Goal: Task Accomplishment & Management: Use online tool/utility

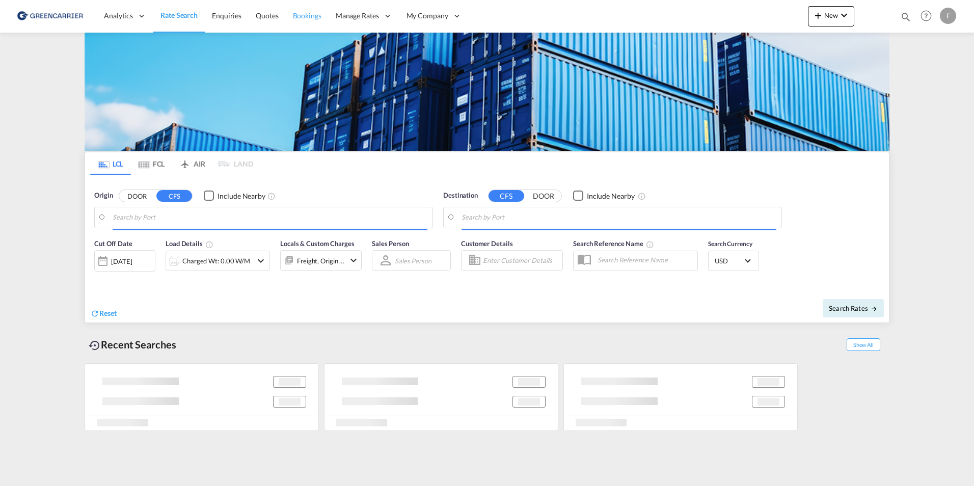
click at [313, 6] on link "Bookings" at bounding box center [307, 15] width 43 height 33
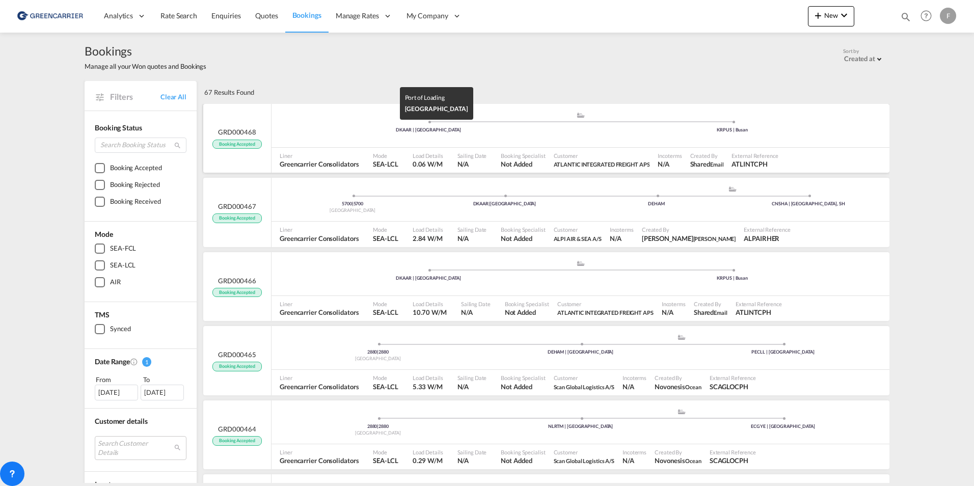
click at [319, 129] on div "DKAAR | [GEOGRAPHIC_DATA]" at bounding box center [429, 130] width 304 height 7
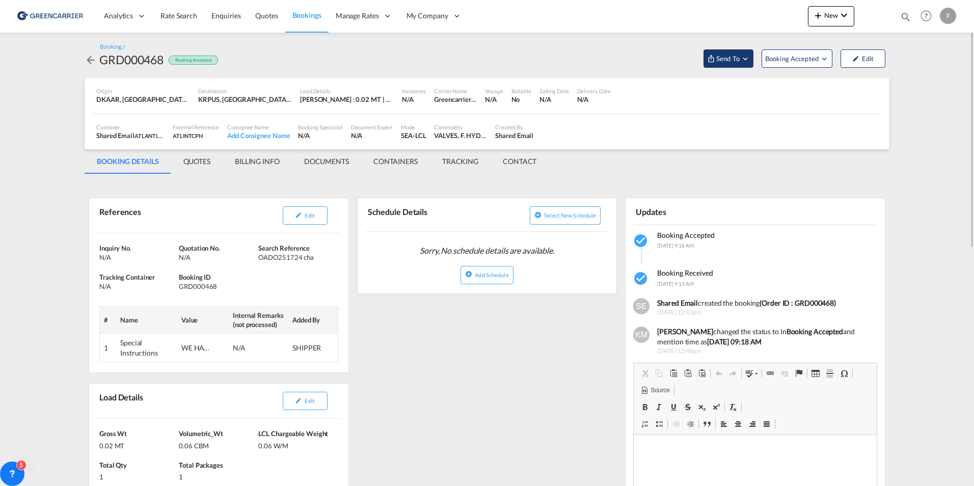
click at [743, 58] on md-icon "Open demo menu" at bounding box center [744, 58] width 9 height 9
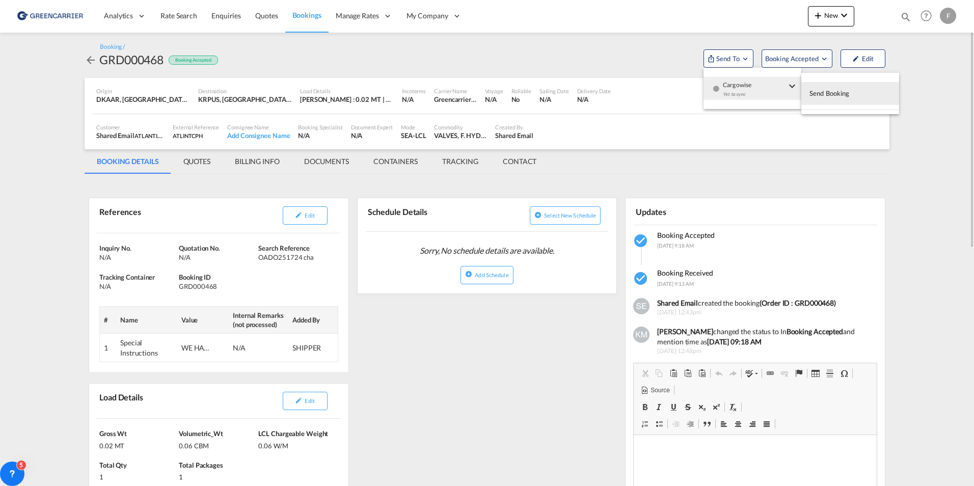
click at [566, 61] on md-backdrop at bounding box center [487, 243] width 974 height 486
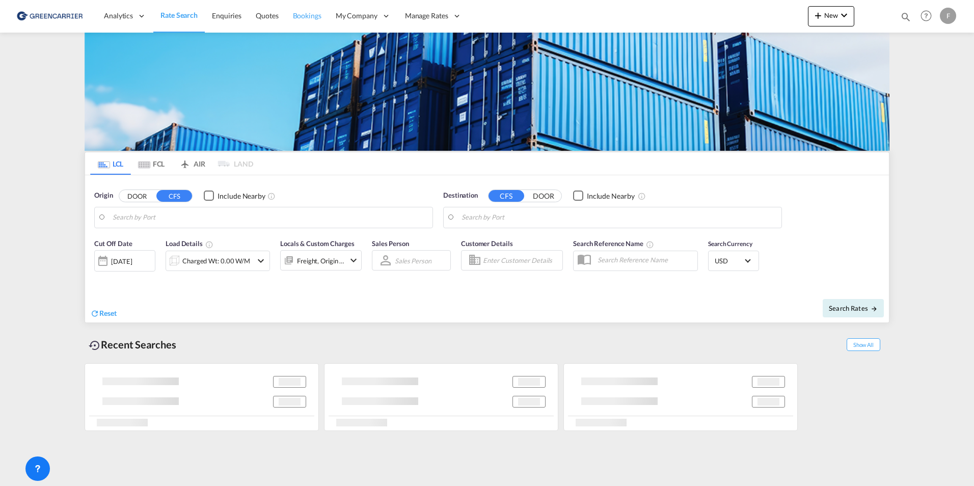
type input "Gothenburg (Goteborg), SEGOT"
type input "Busan, KRPUS"
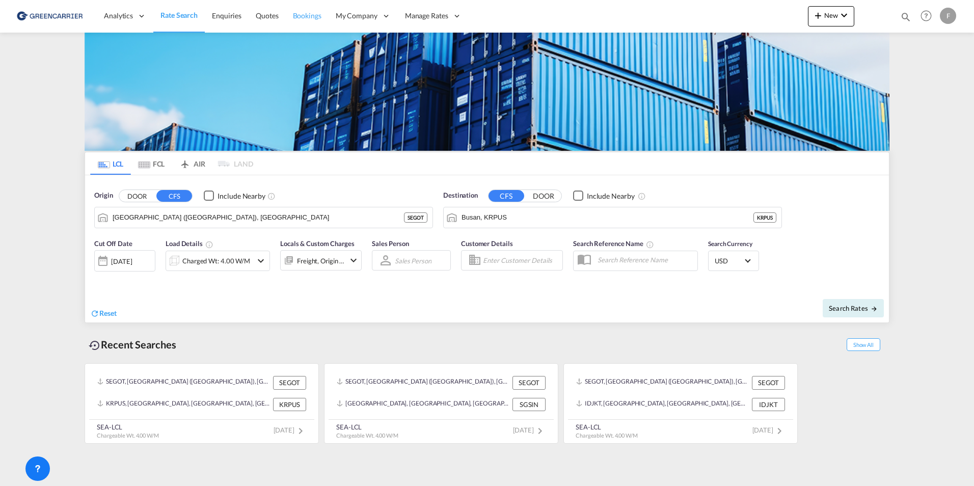
click at [304, 17] on span "Bookings" at bounding box center [307, 15] width 29 height 9
